Goal: Use online tool/utility: Utilize a website feature to perform a specific function

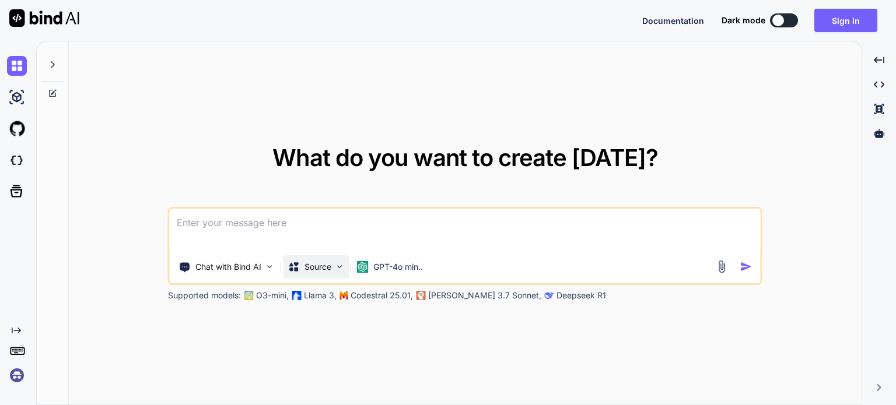
click at [343, 269] on img at bounding box center [340, 267] width 10 height 10
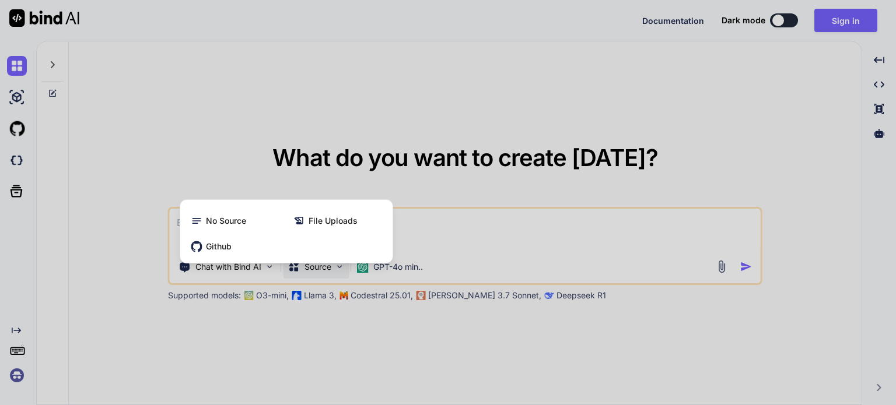
click at [363, 349] on div at bounding box center [448, 202] width 896 height 405
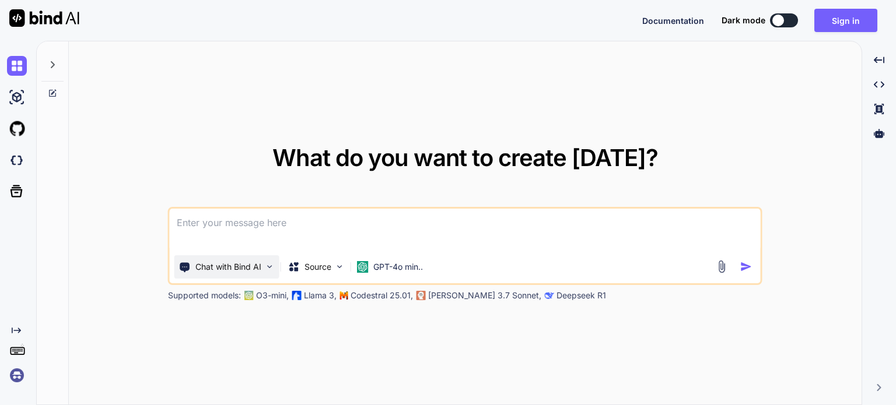
click at [256, 261] on p "Chat with Bind AI" at bounding box center [228, 267] width 66 height 12
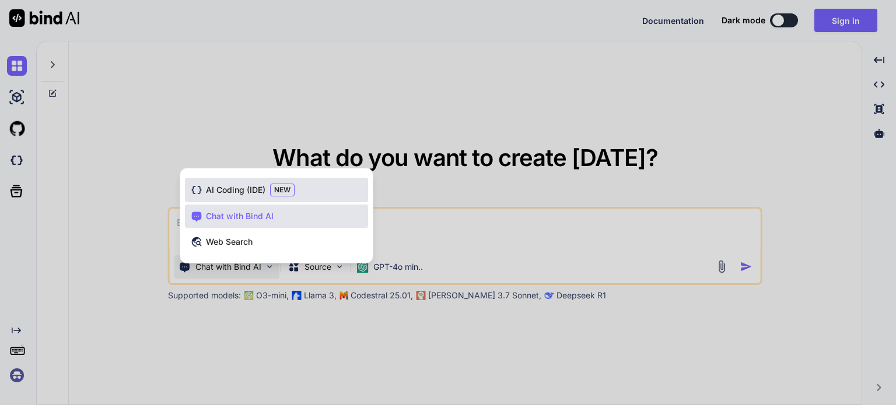
click at [212, 186] on span "AI Coding (IDE)" at bounding box center [235, 190] width 59 height 12
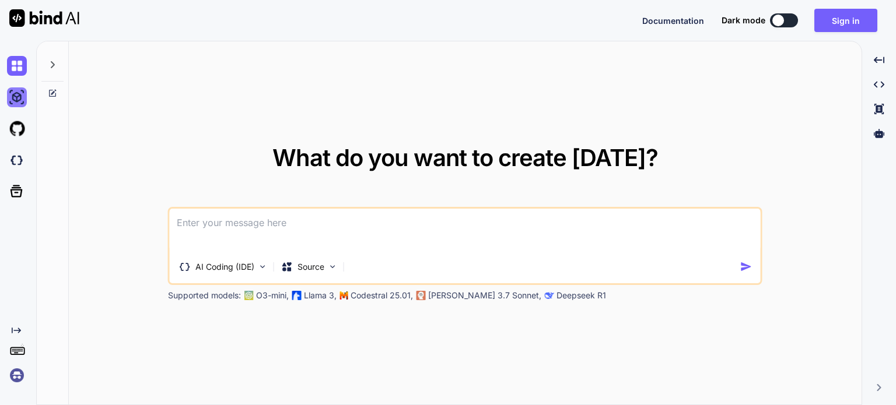
click at [10, 101] on img at bounding box center [17, 97] width 20 height 20
type textarea "x"
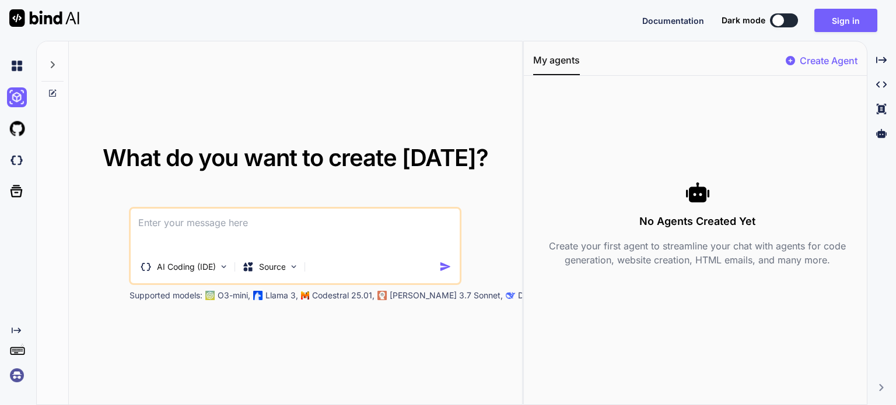
click at [51, 90] on icon at bounding box center [52, 93] width 9 height 9
click at [55, 93] on icon at bounding box center [52, 93] width 7 height 7
click at [23, 166] on img at bounding box center [17, 160] width 20 height 20
paste textarea
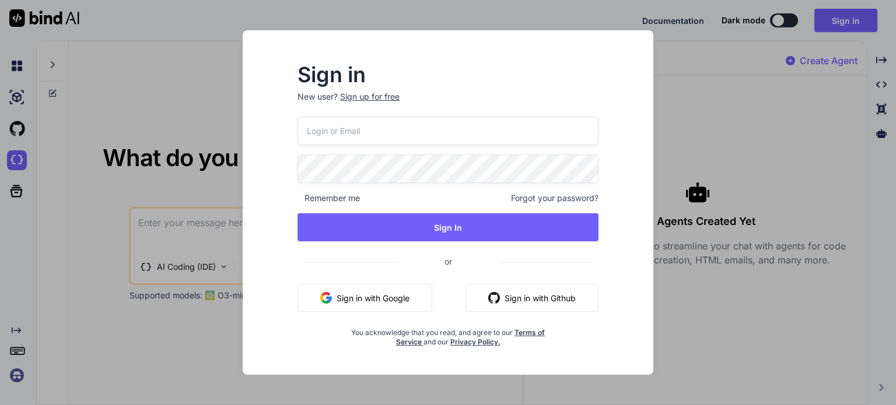
click at [691, 95] on div "Sign in New user? Sign up for free Remember me Forgot your password? Sign In or…" at bounding box center [448, 202] width 896 height 405
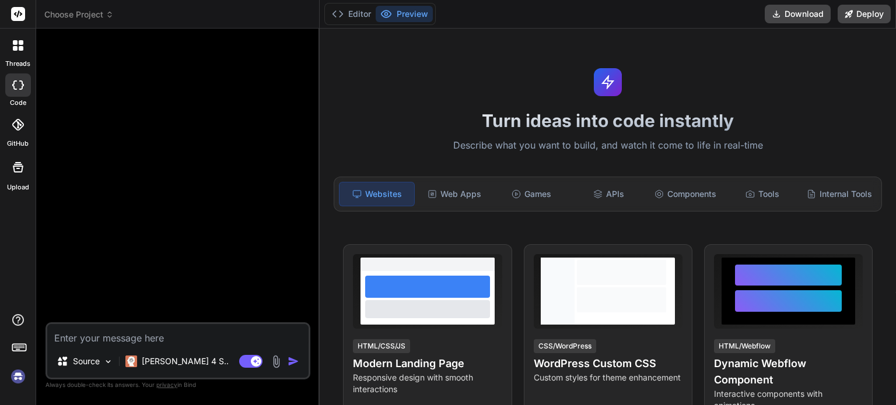
click at [104, 16] on span "Choose Project" at bounding box center [78, 15] width 69 height 12
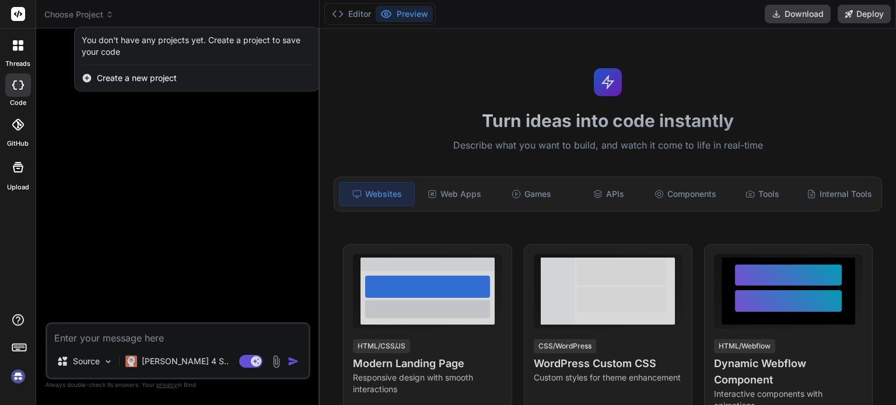
click at [104, 16] on div at bounding box center [448, 202] width 896 height 405
click at [104, 16] on span "Choose Project" at bounding box center [78, 15] width 69 height 12
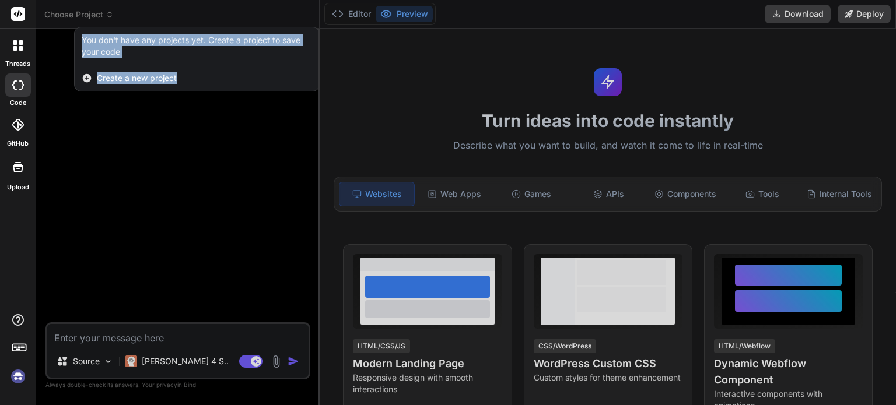
click at [96, 366] on div at bounding box center [448, 202] width 896 height 405
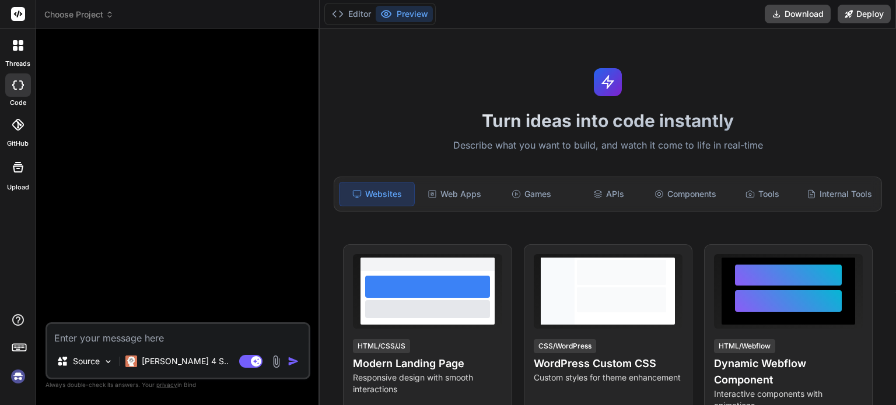
click at [96, 366] on p "Source" at bounding box center [86, 362] width 27 height 12
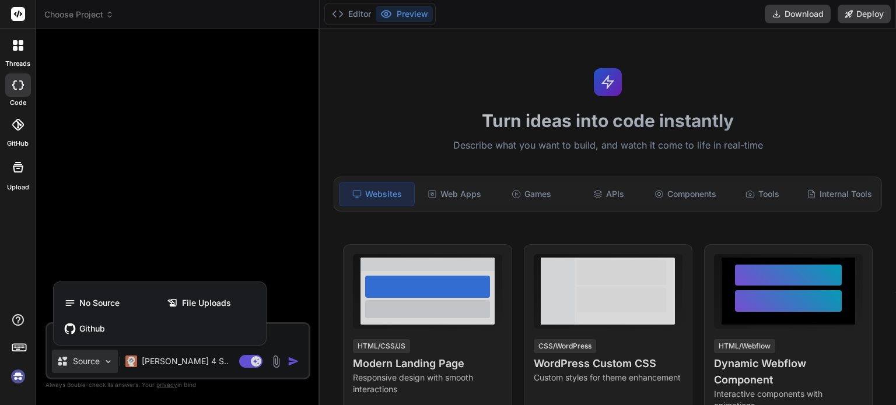
click at [96, 366] on div at bounding box center [448, 202] width 896 height 405
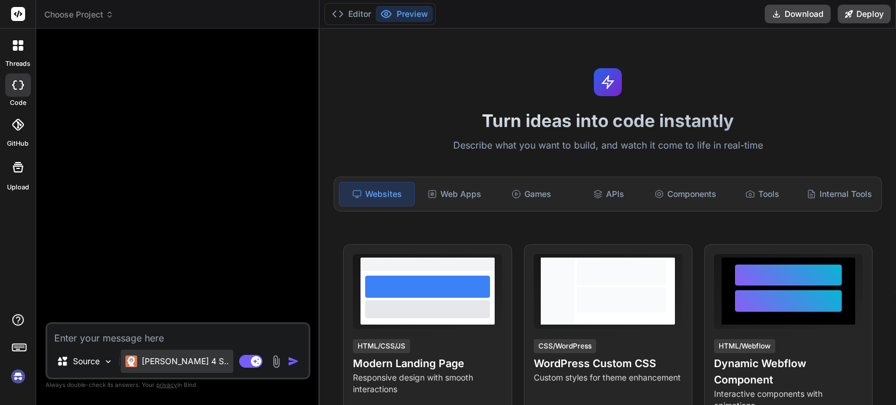
click at [161, 357] on p "[PERSON_NAME] 4 S.." at bounding box center [185, 362] width 87 height 12
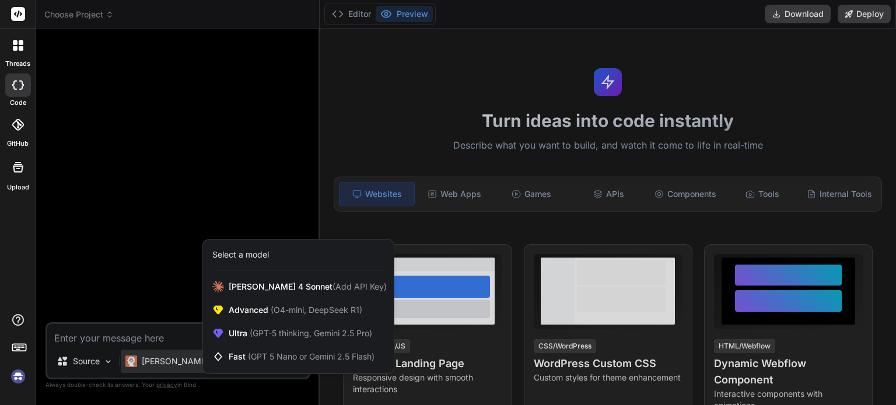
click at [154, 156] on div at bounding box center [448, 202] width 896 height 405
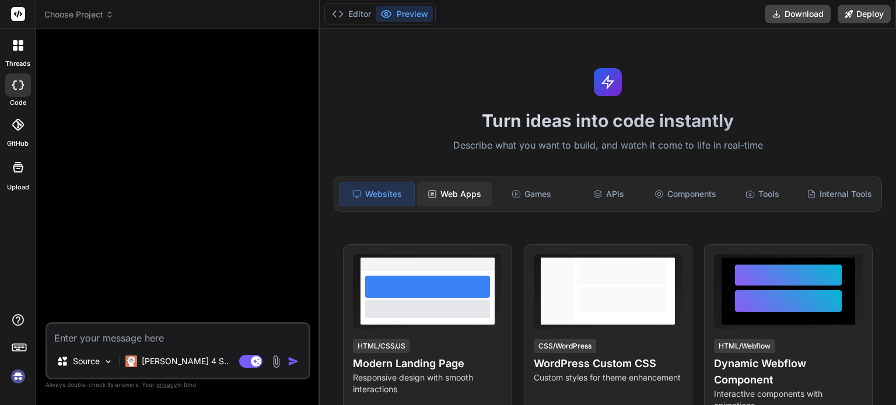
click at [453, 184] on div "Web Apps" at bounding box center [454, 194] width 75 height 24
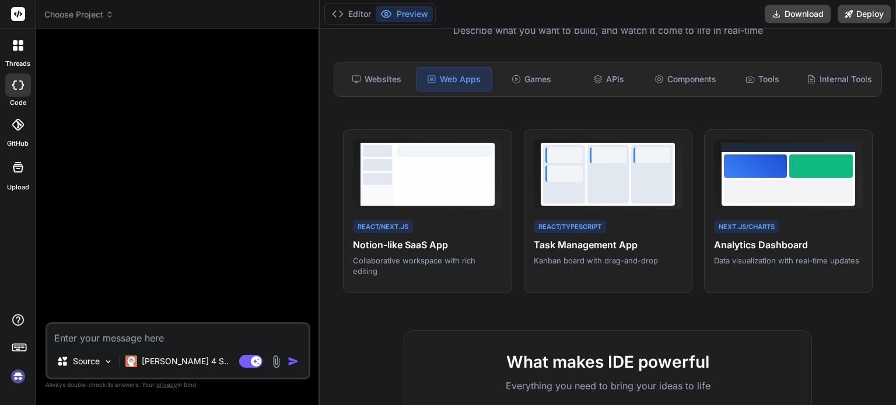
scroll to position [97, 0]
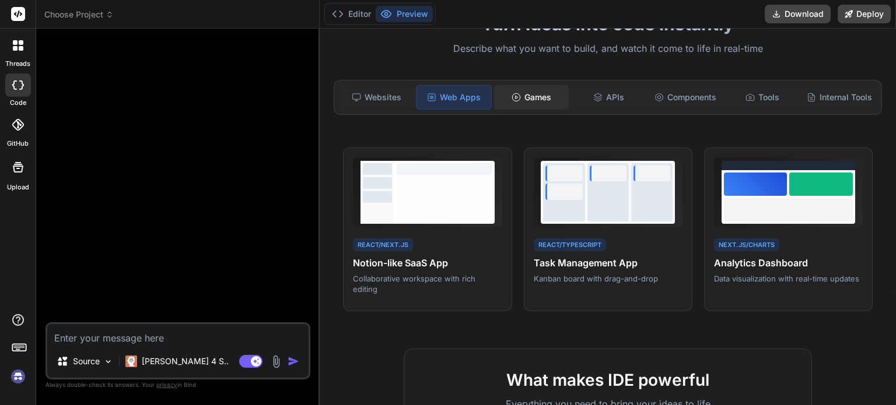
click at [543, 94] on div "Games" at bounding box center [531, 97] width 75 height 24
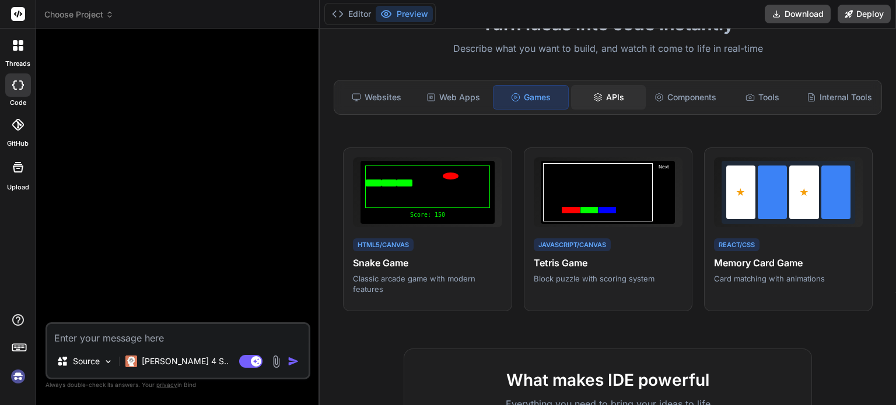
click at [599, 105] on div "APIs" at bounding box center [608, 97] width 75 height 24
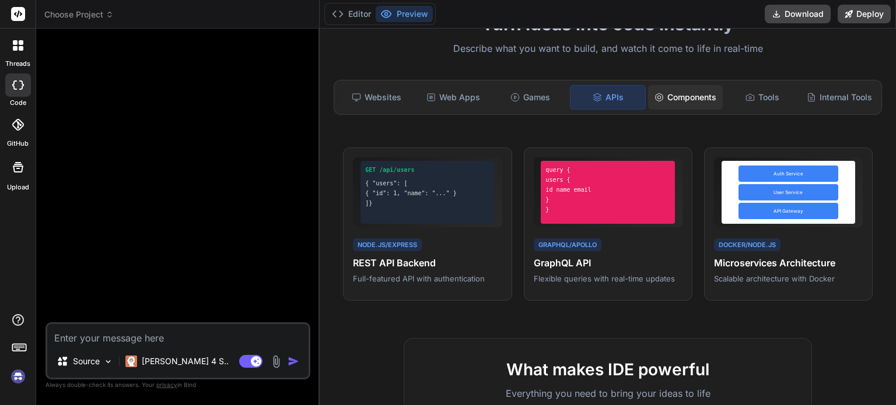
click at [682, 99] on div "Components" at bounding box center [685, 97] width 75 height 24
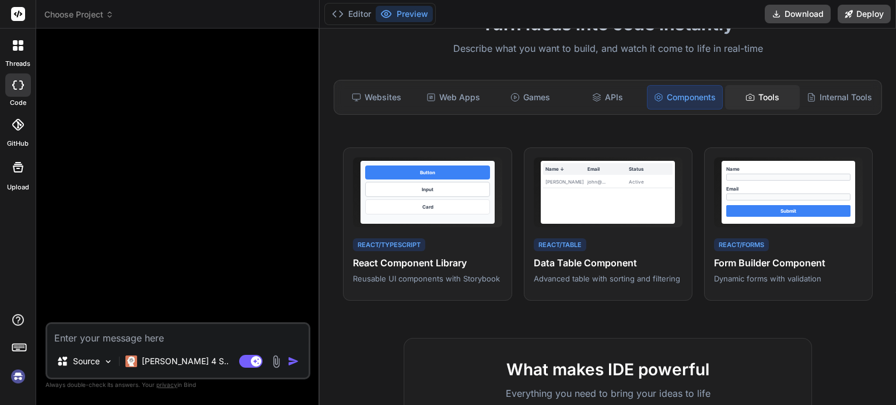
click at [732, 98] on div "Tools" at bounding box center [762, 97] width 75 height 24
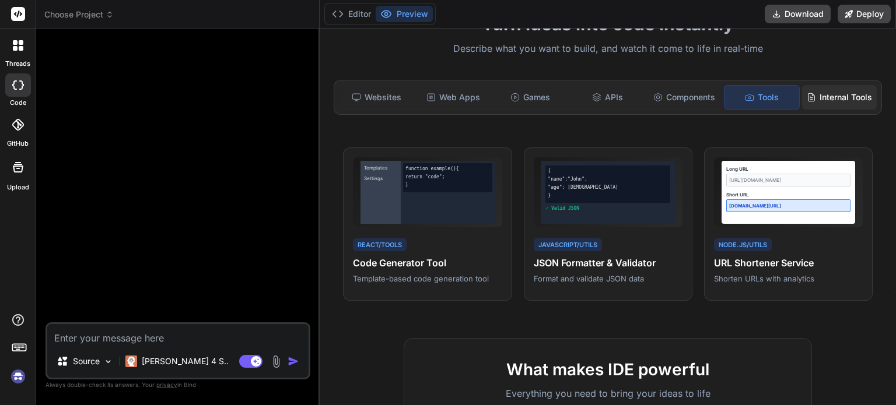
click at [840, 101] on div "Internal Tools" at bounding box center [839, 97] width 75 height 24
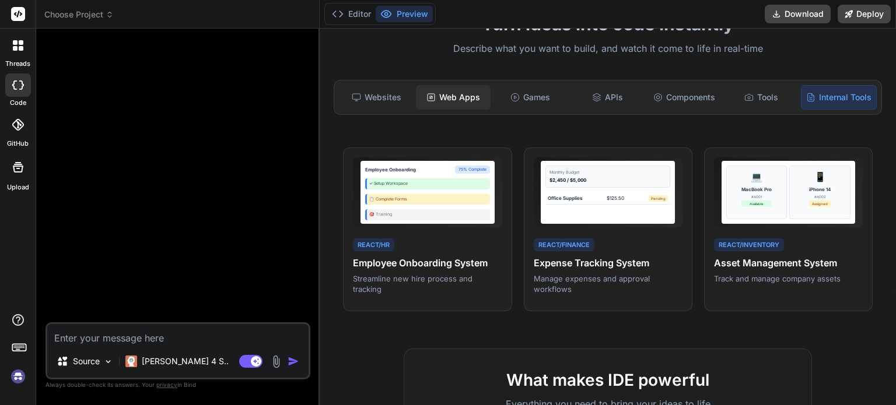
click at [458, 98] on div "Web Apps" at bounding box center [453, 97] width 75 height 24
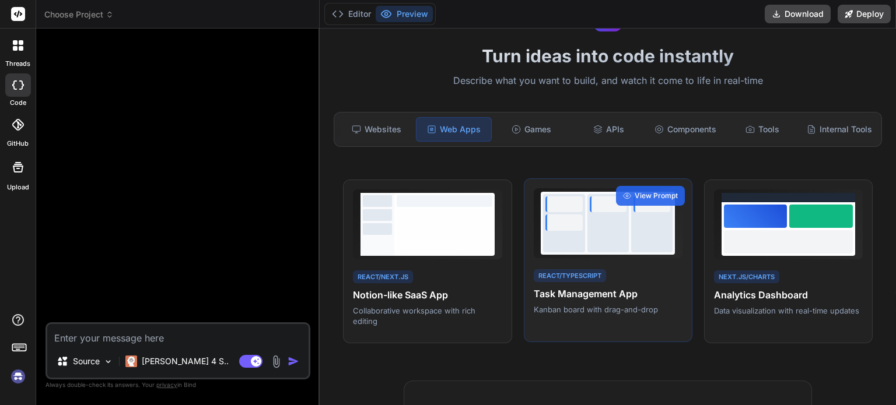
scroll to position [0, 0]
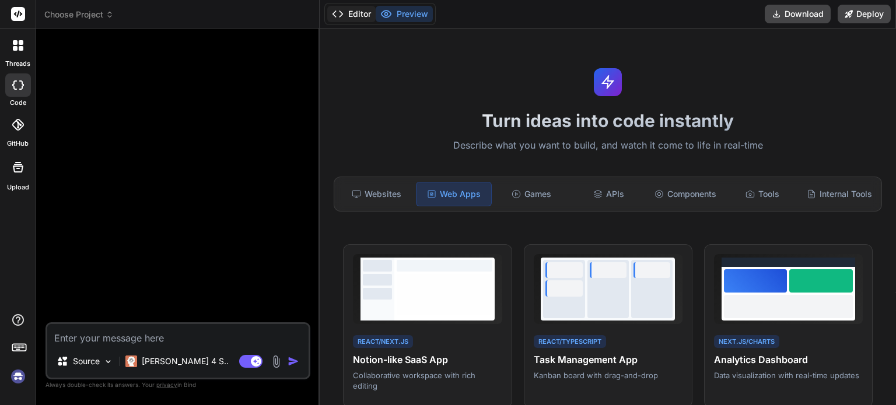
click at [362, 17] on button "Editor" at bounding box center [351, 14] width 48 height 16
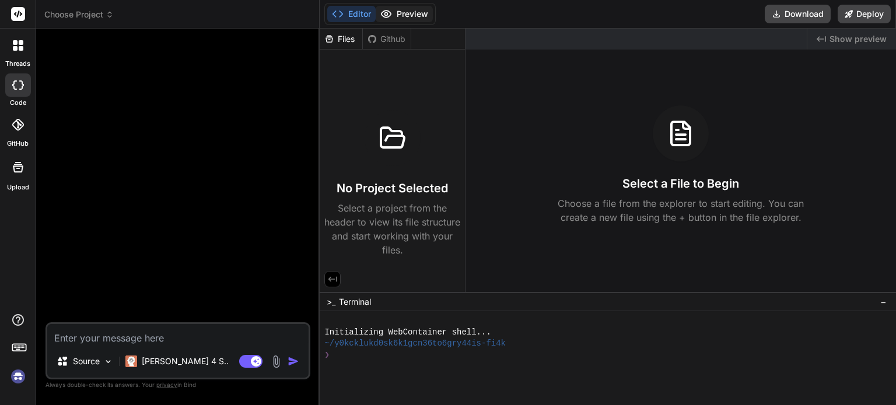
click at [387, 17] on icon at bounding box center [386, 13] width 10 height 7
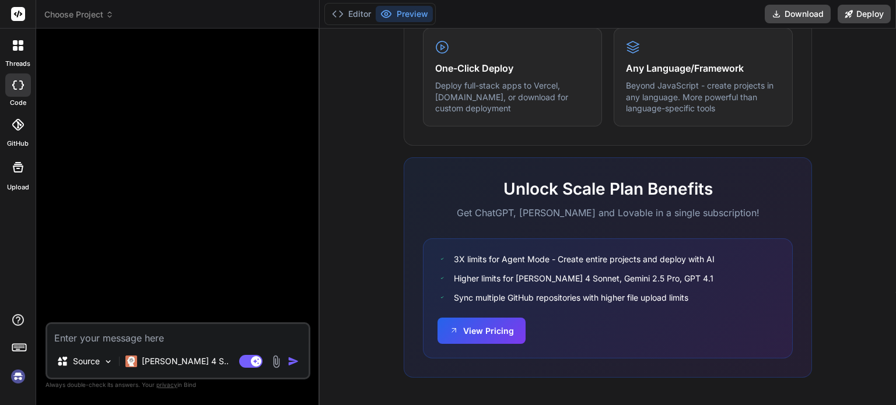
scroll to position [728, 0]
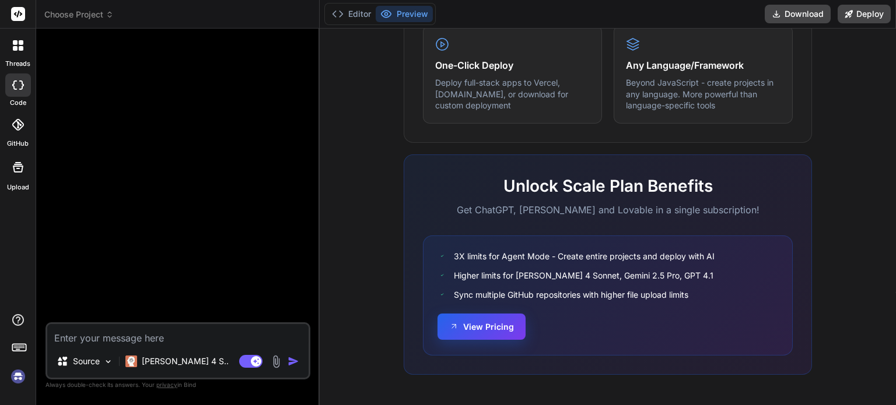
click at [509, 339] on button "View Pricing" at bounding box center [481, 327] width 88 height 26
click at [167, 367] on p "[PERSON_NAME] 4 S.." at bounding box center [185, 362] width 87 height 12
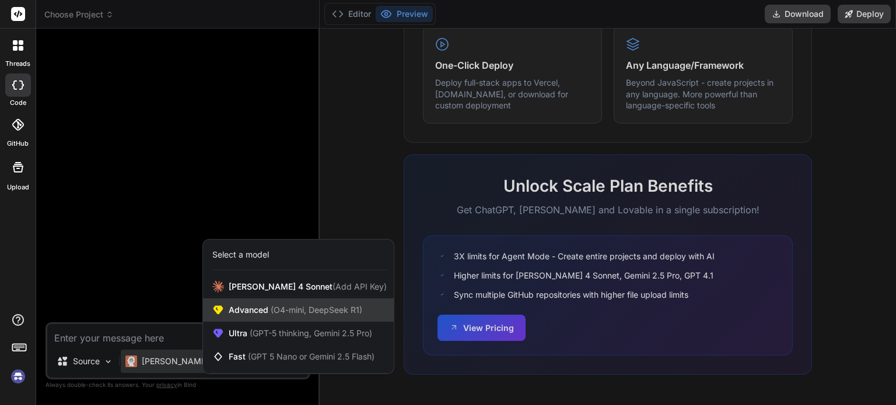
click at [267, 319] on div "Advanced (O4-mini, DeepSeek R1)" at bounding box center [298, 310] width 191 height 23
type textarea "x"
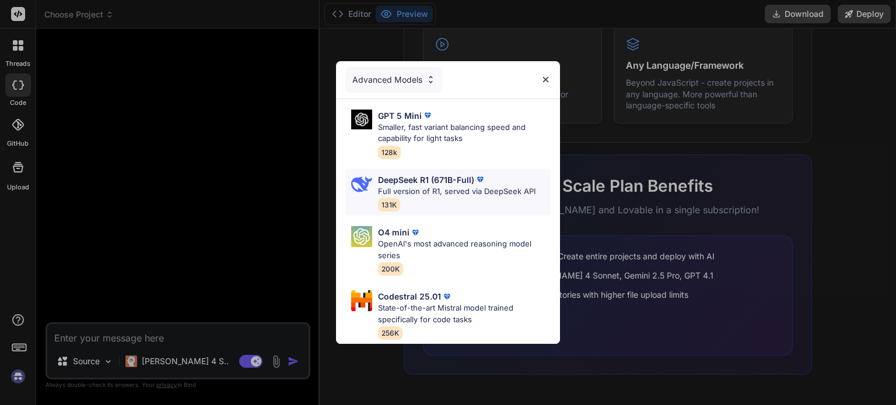
click at [451, 186] on p "Full version of R1, served via DeepSeek API" at bounding box center [456, 192] width 157 height 12
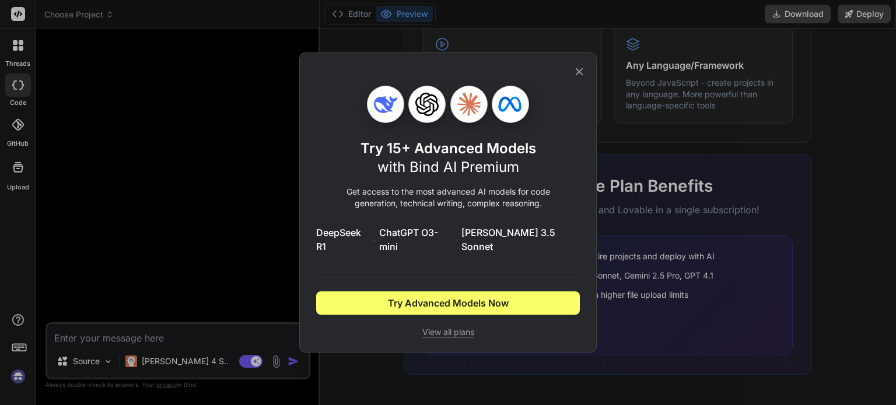
click at [579, 75] on icon at bounding box center [579, 71] width 13 height 13
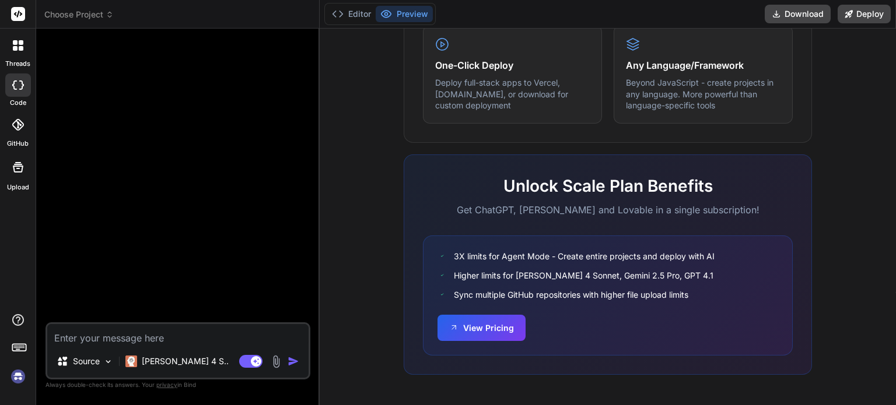
click at [26, 42] on div at bounding box center [18, 45] width 24 height 24
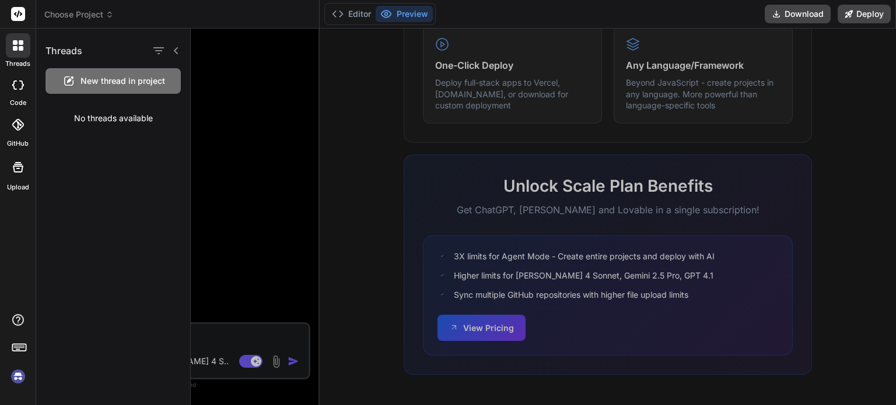
click at [176, 48] on icon at bounding box center [175, 50] width 9 height 9
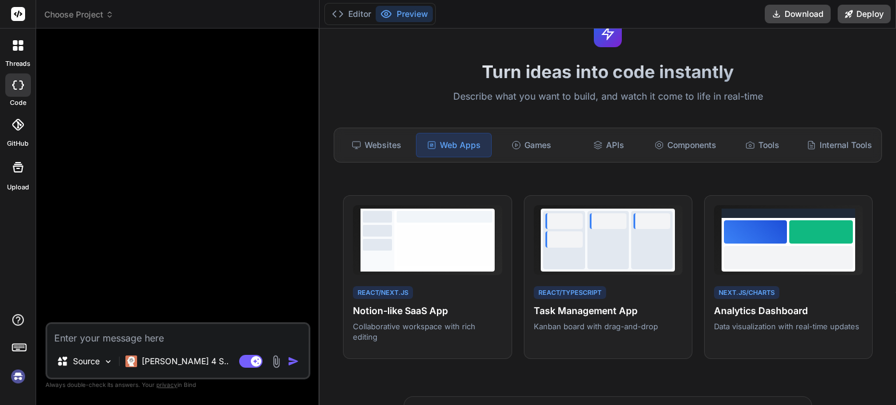
scroll to position [48, 0]
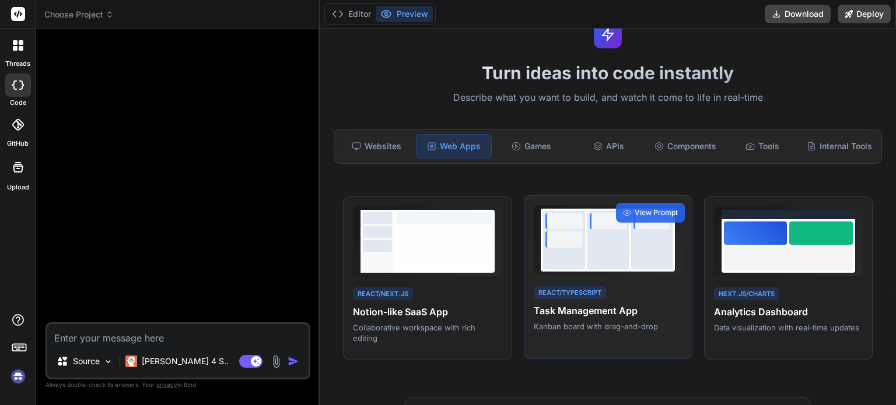
click at [606, 262] on div at bounding box center [607, 240] width 41 height 58
click at [640, 218] on span "View Prompt" at bounding box center [655, 213] width 43 height 10
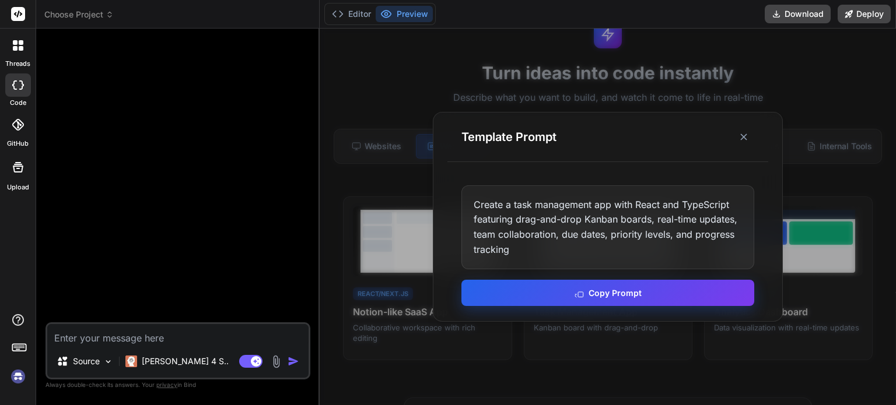
click at [622, 289] on button "Copy Prompt" at bounding box center [607, 293] width 293 height 26
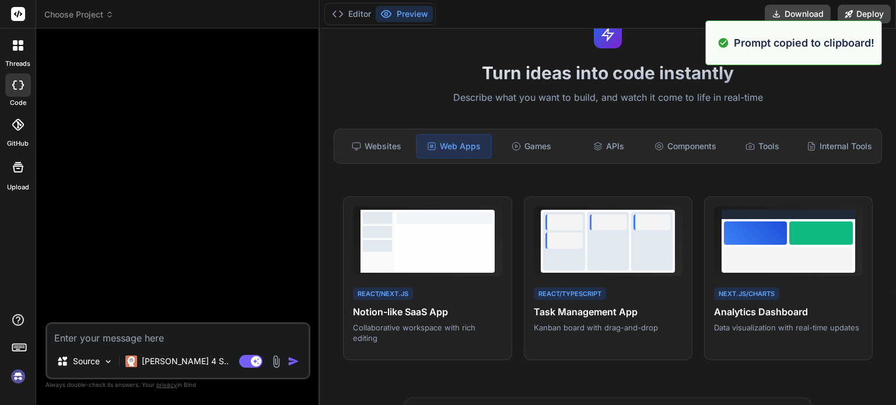
click at [195, 342] on textarea at bounding box center [177, 334] width 261 height 21
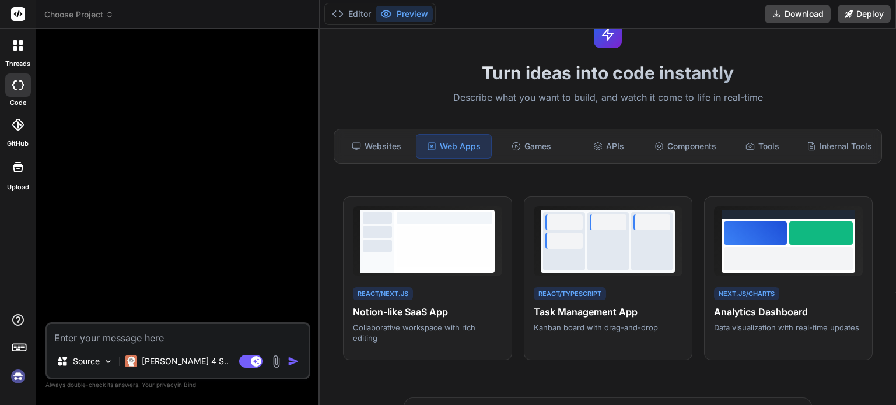
paste textarea "Create a task management app with React and TypeScript featuring drag-and-drop …"
type textarea "Create a task management app with React and TypeScript featuring drag-and-drop …"
type textarea "x"
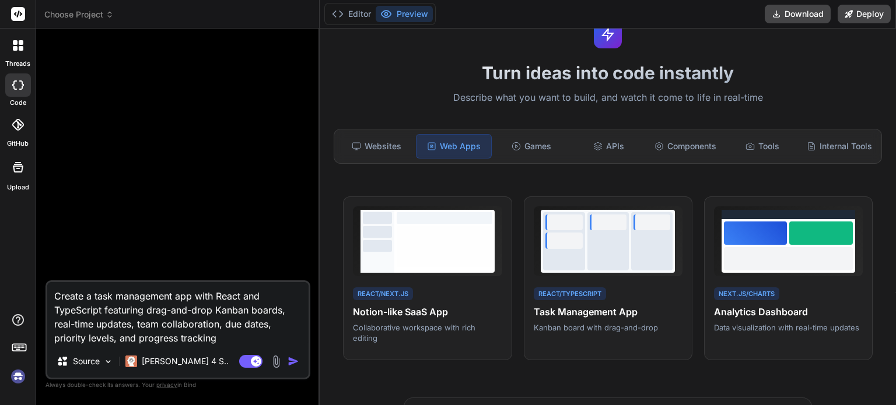
type textarea "Create a task management app with React and TypeScript featuring drag-and-drop …"
click at [299, 366] on img "button" at bounding box center [293, 362] width 12 height 12
type textarea "x"
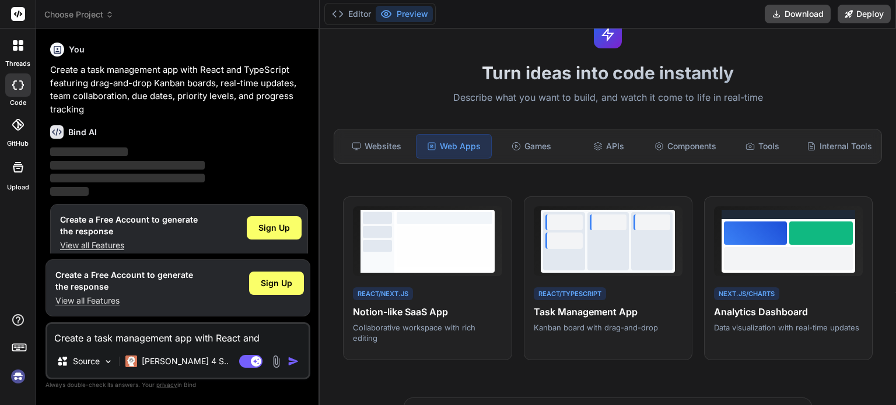
scroll to position [12, 0]
